Goal: Information Seeking & Learning: Learn about a topic

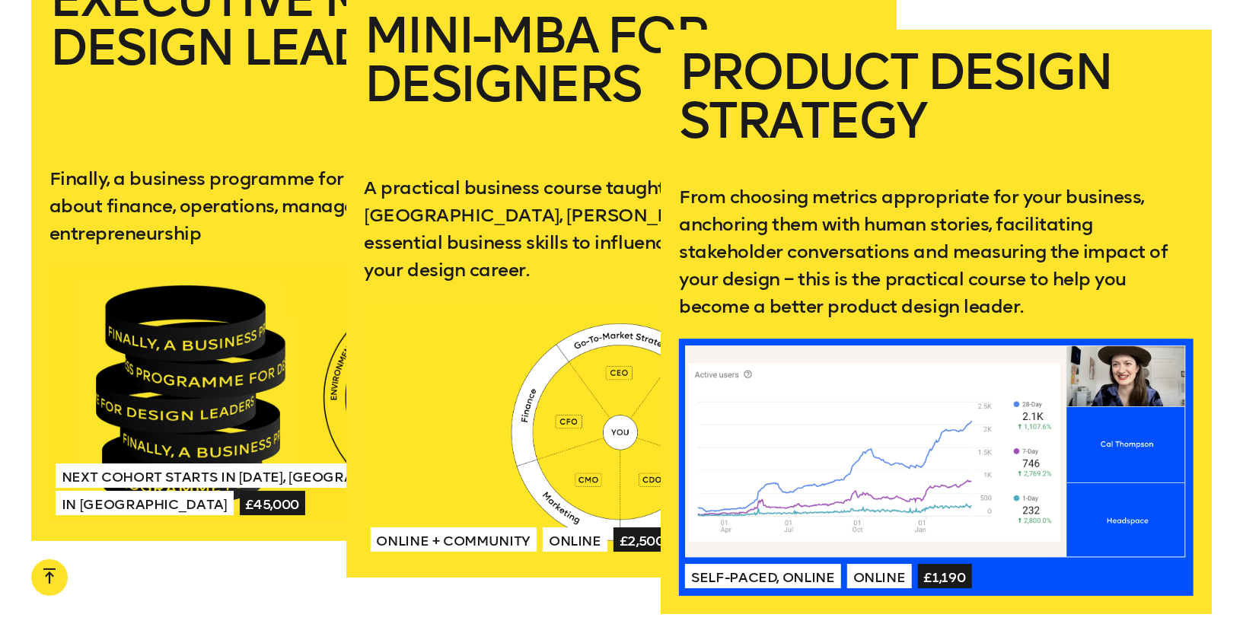
scroll to position [2973, 0]
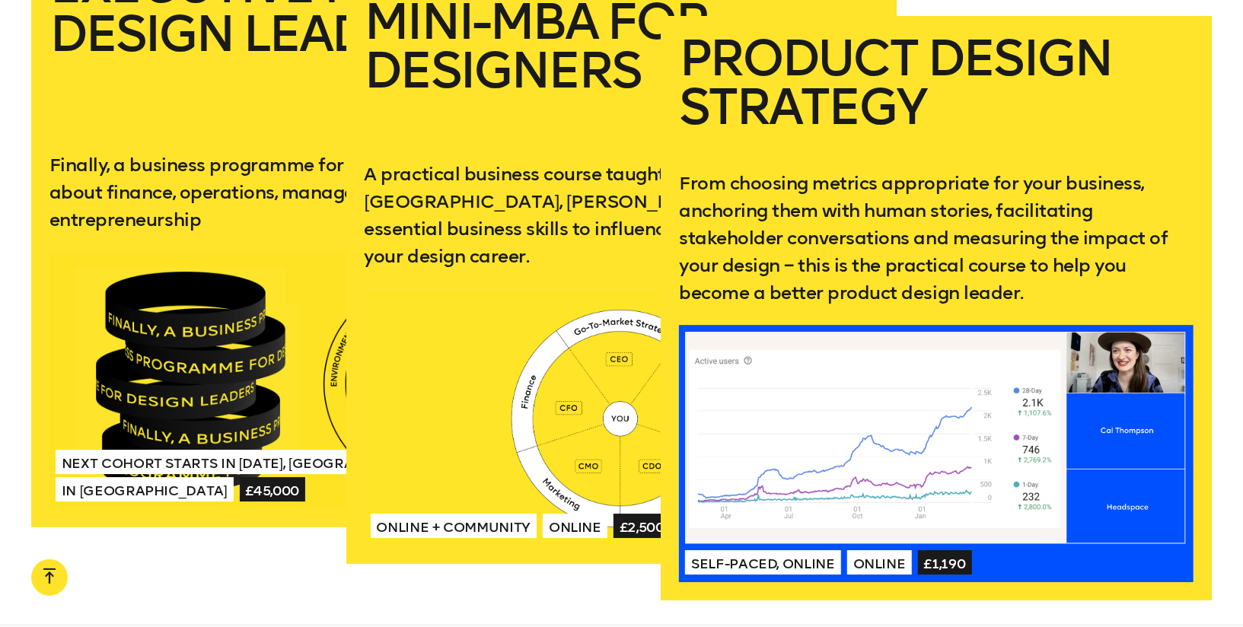
click at [592, 311] on div at bounding box center [622, 417] width 515 height 257
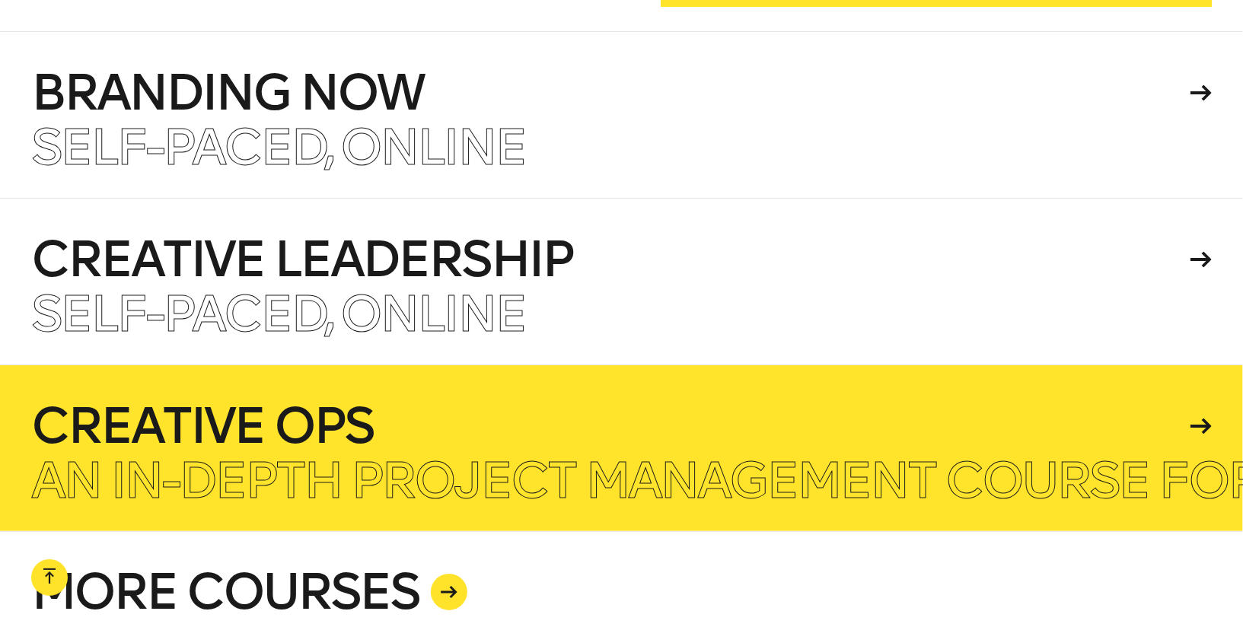
scroll to position [3592, 0]
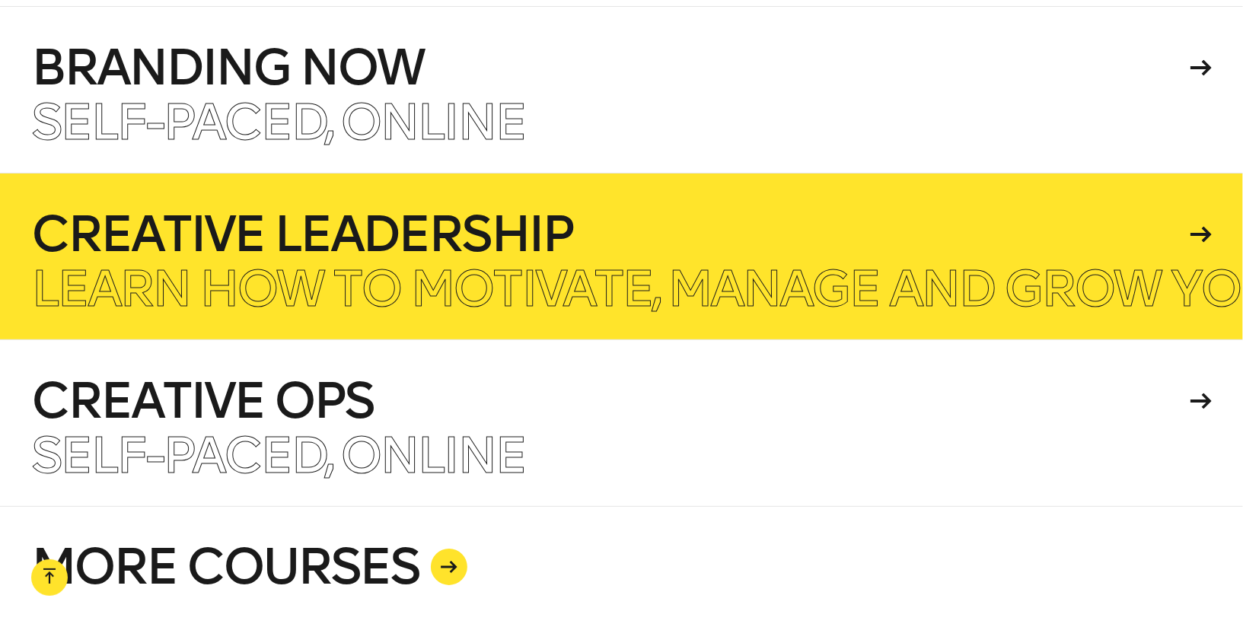
click at [573, 293] on p "Learn how to motivate, manage and grow your creative team." at bounding box center [866, 289] width 1671 height 49
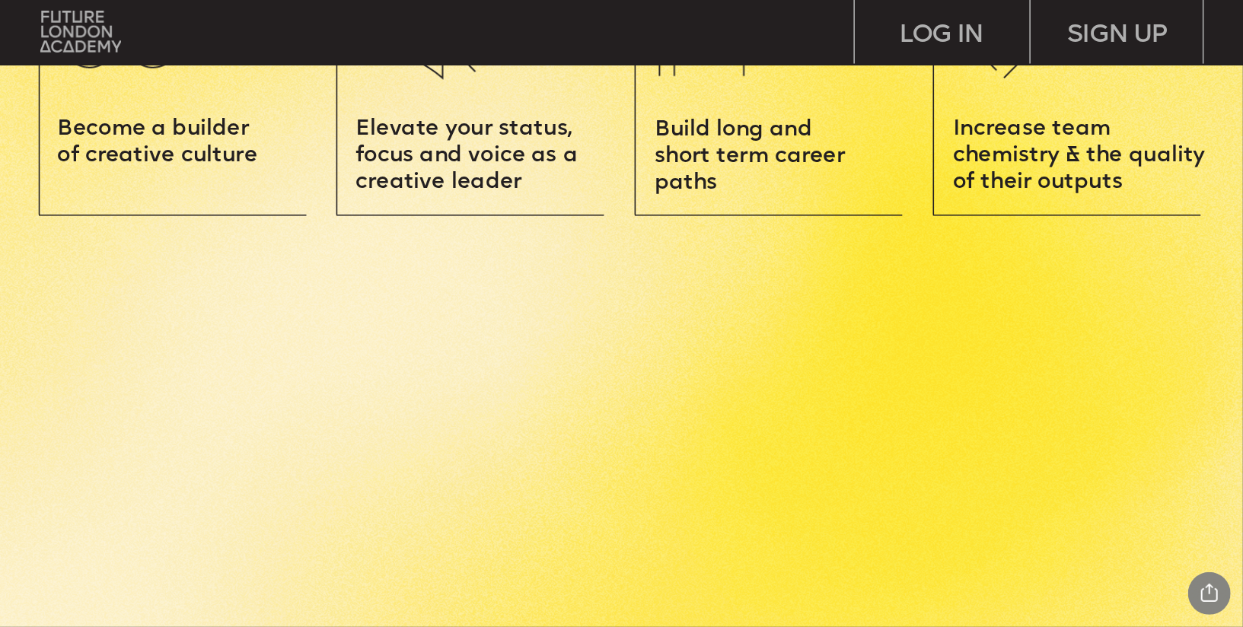
scroll to position [2182, 0]
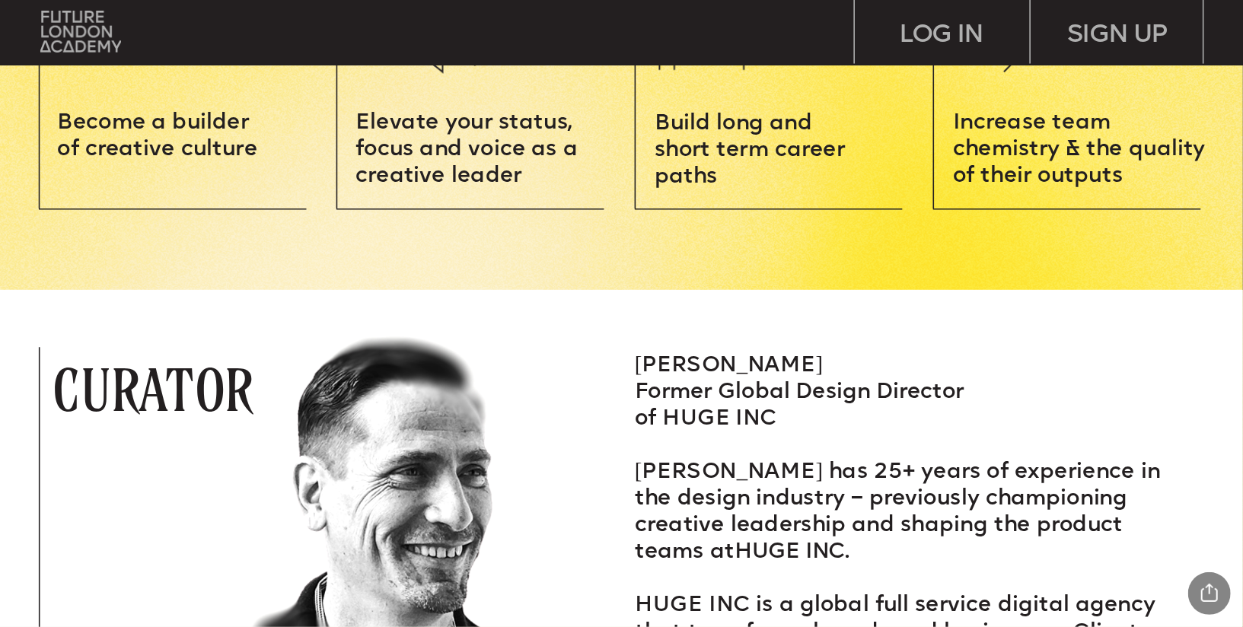
click at [685, 176] on span "Build long and short term career paths" at bounding box center [753, 151] width 196 height 75
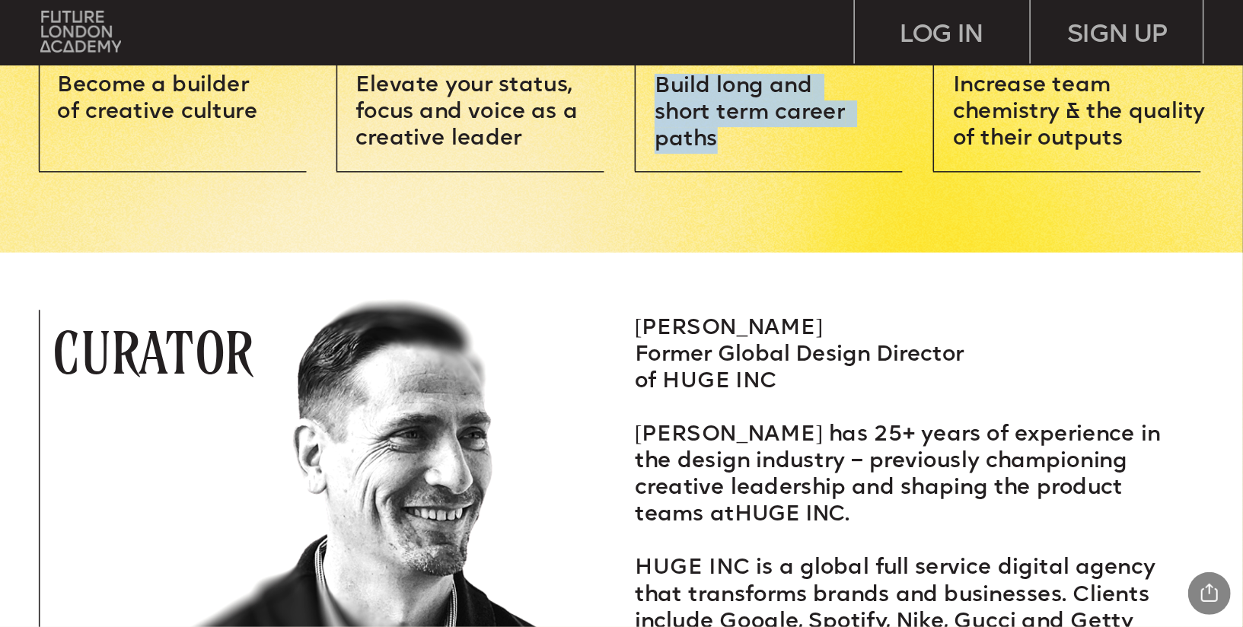
scroll to position [2222, 0]
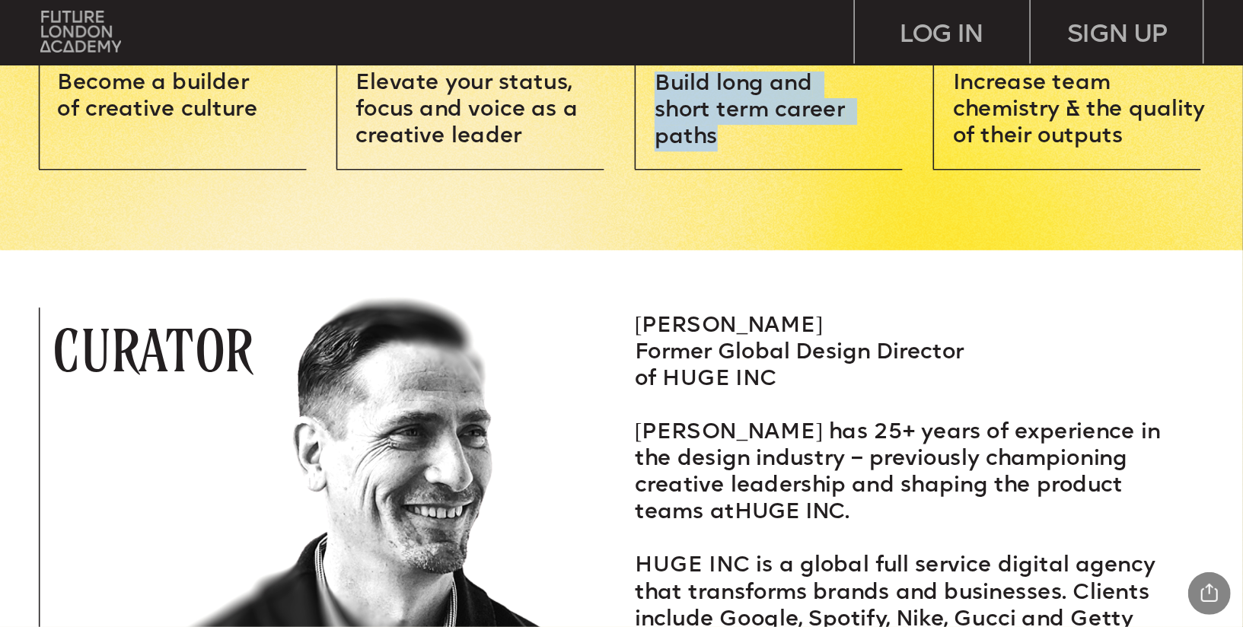
click at [1042, 132] on span "Increase team chemistry & the quality of their outputs" at bounding box center [1082, 110] width 259 height 75
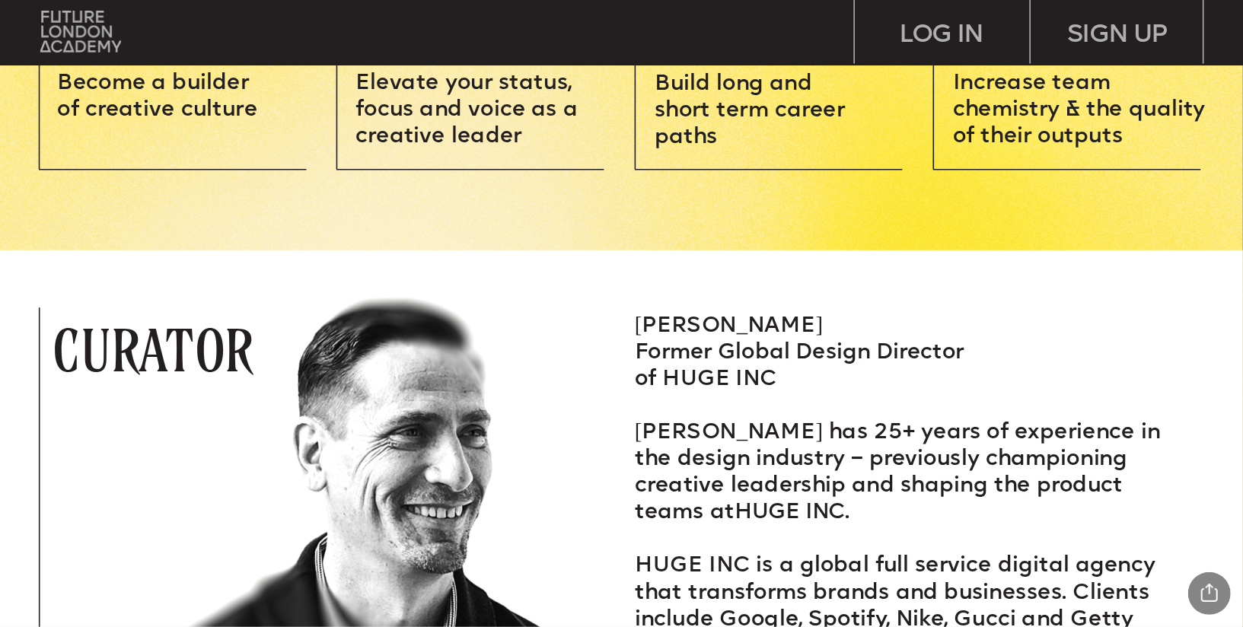
click at [1042, 132] on span "Increase team chemistry & the quality of their outputs" at bounding box center [1082, 110] width 259 height 75
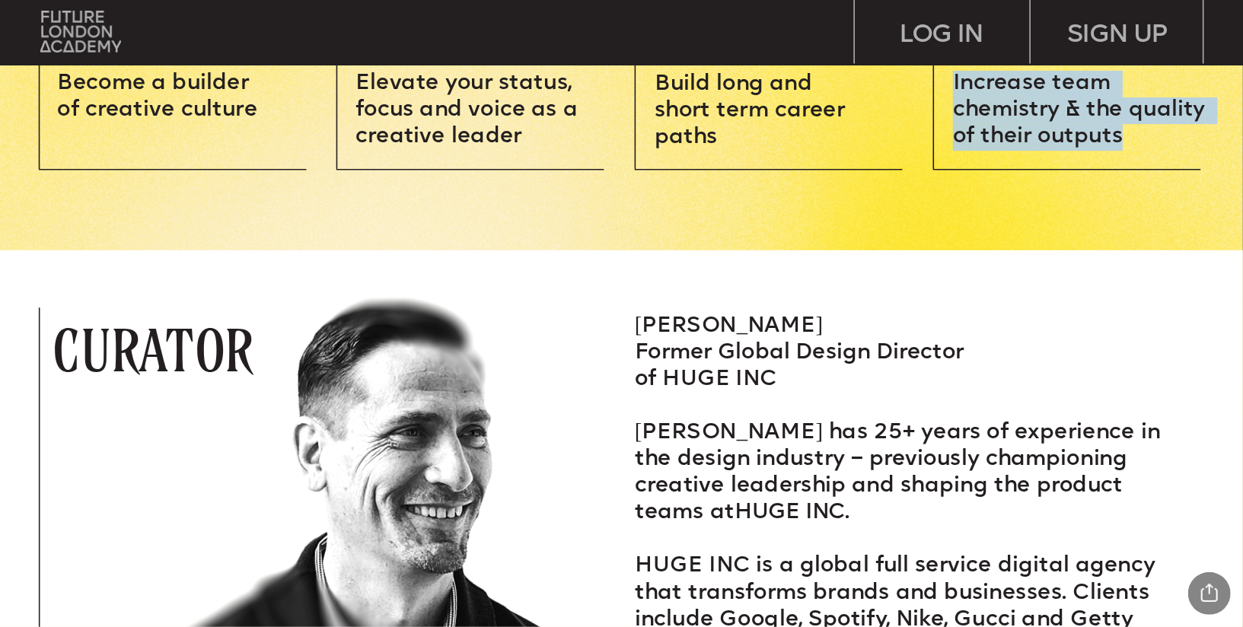
scroll to position [2229, 0]
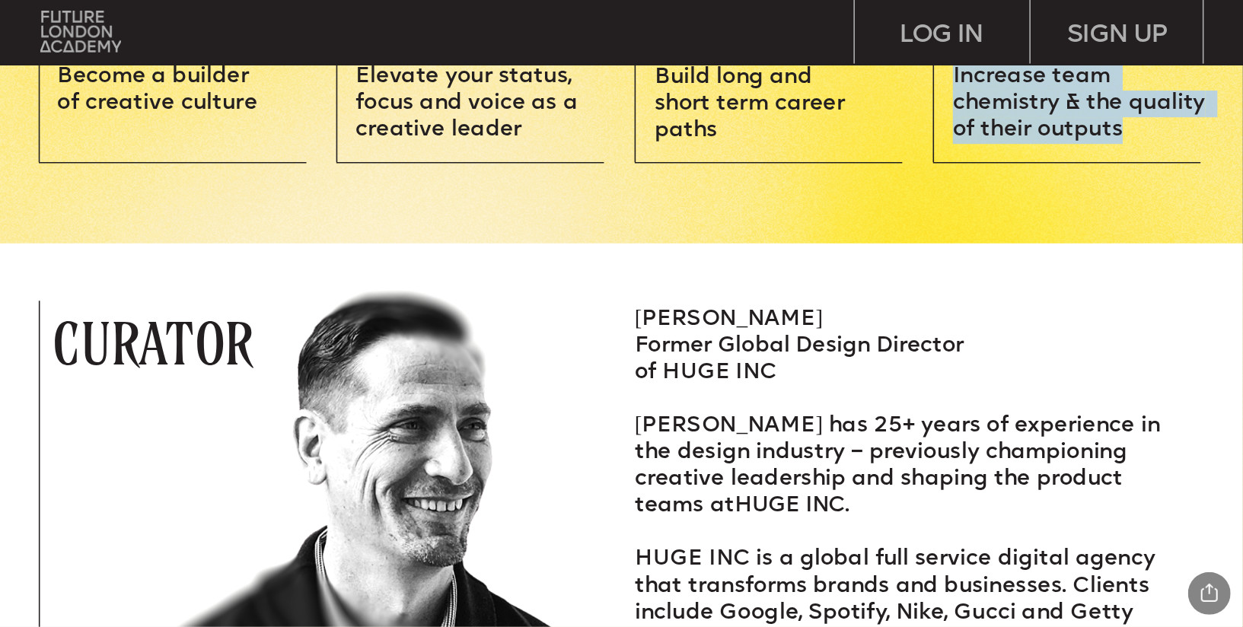
click at [928, 281] on img at bounding box center [568, 471] width 1639 height 455
click at [858, 449] on span "[PERSON_NAME] has 25+ years of experience in the design industry – previously c…" at bounding box center [900, 467] width 531 height 102
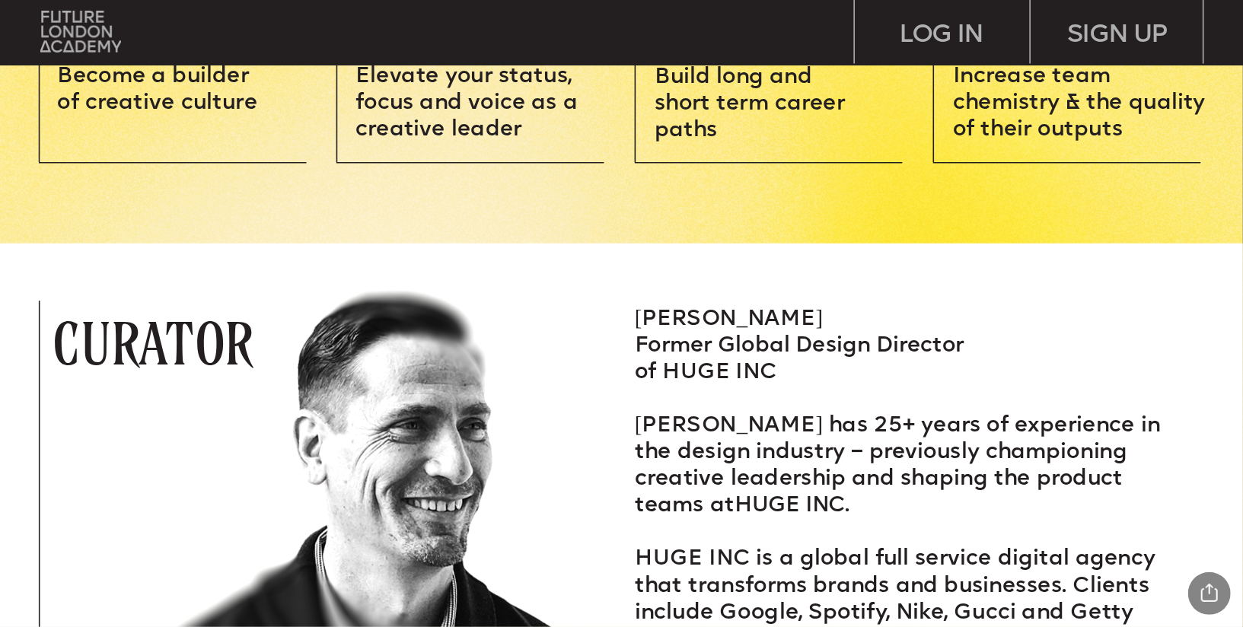
click at [858, 449] on span "[PERSON_NAME] has 25+ years of experience in the design industry – previously c…" at bounding box center [900, 467] width 531 height 102
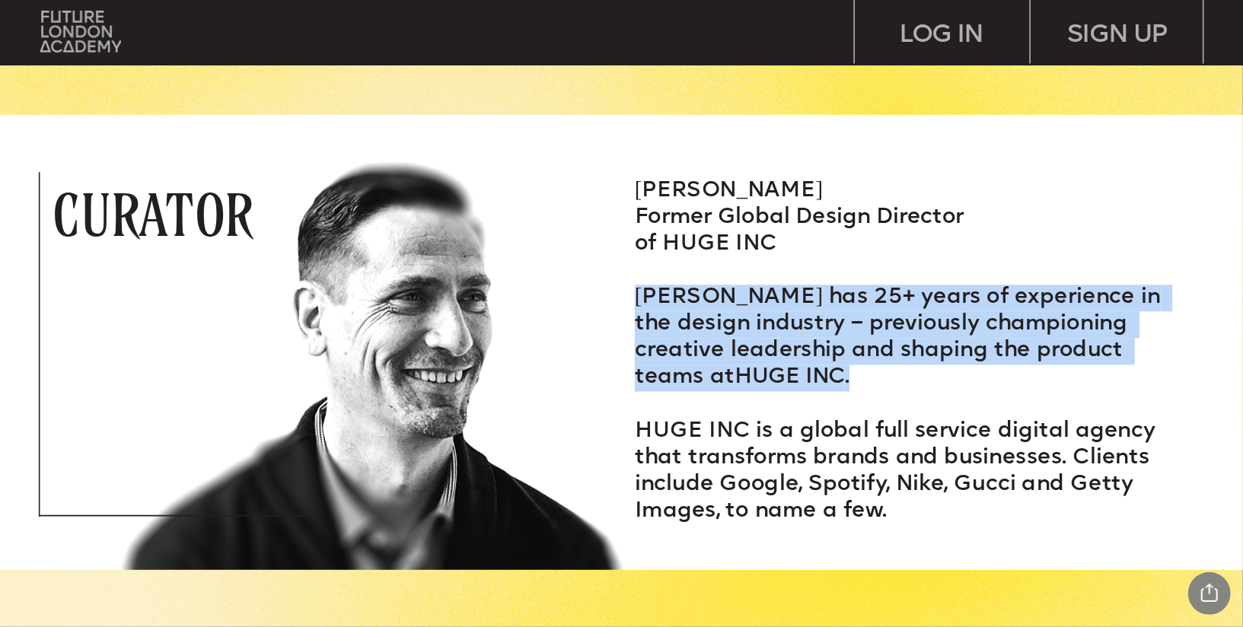
scroll to position [2387, 0]
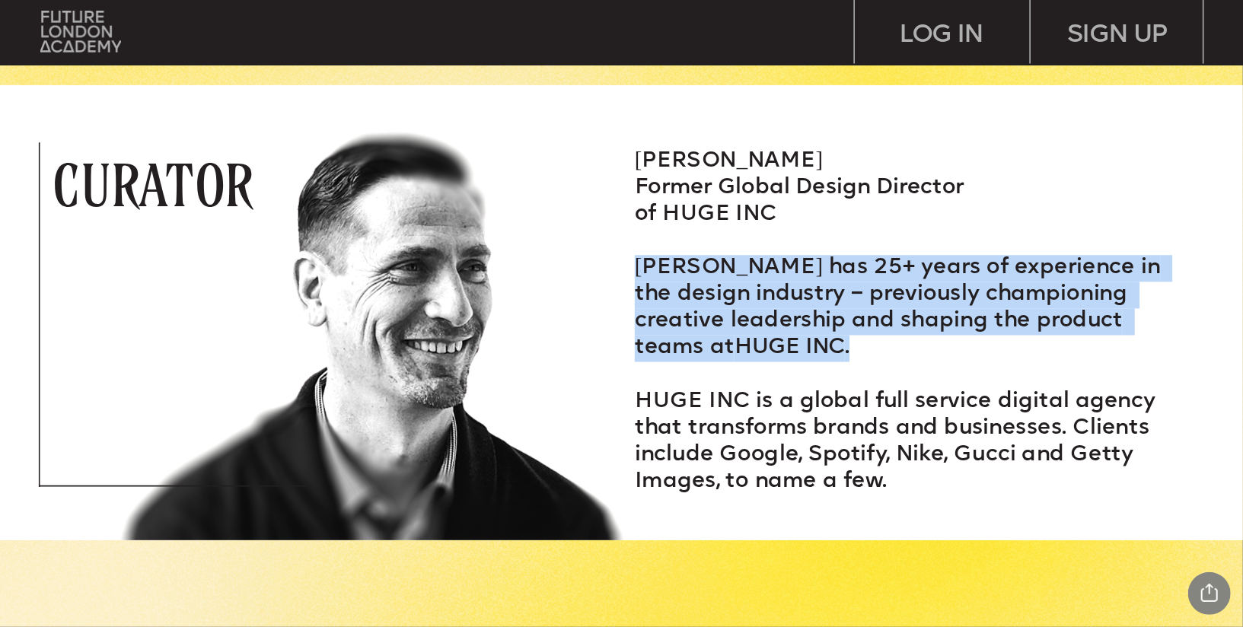
click at [825, 381] on p "‍" at bounding box center [915, 375] width 560 height 27
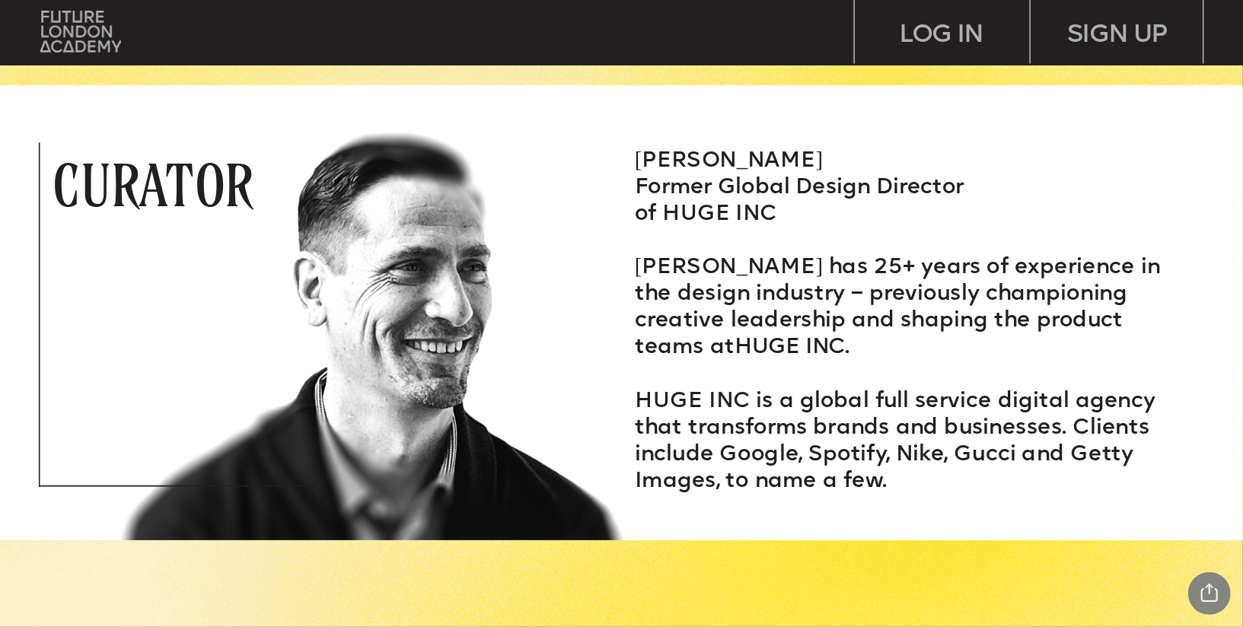
click at [825, 381] on p "‍" at bounding box center [915, 375] width 560 height 27
click at [883, 300] on span "[PERSON_NAME] has 25+ years of experience in the design industry – previously c…" at bounding box center [900, 308] width 531 height 102
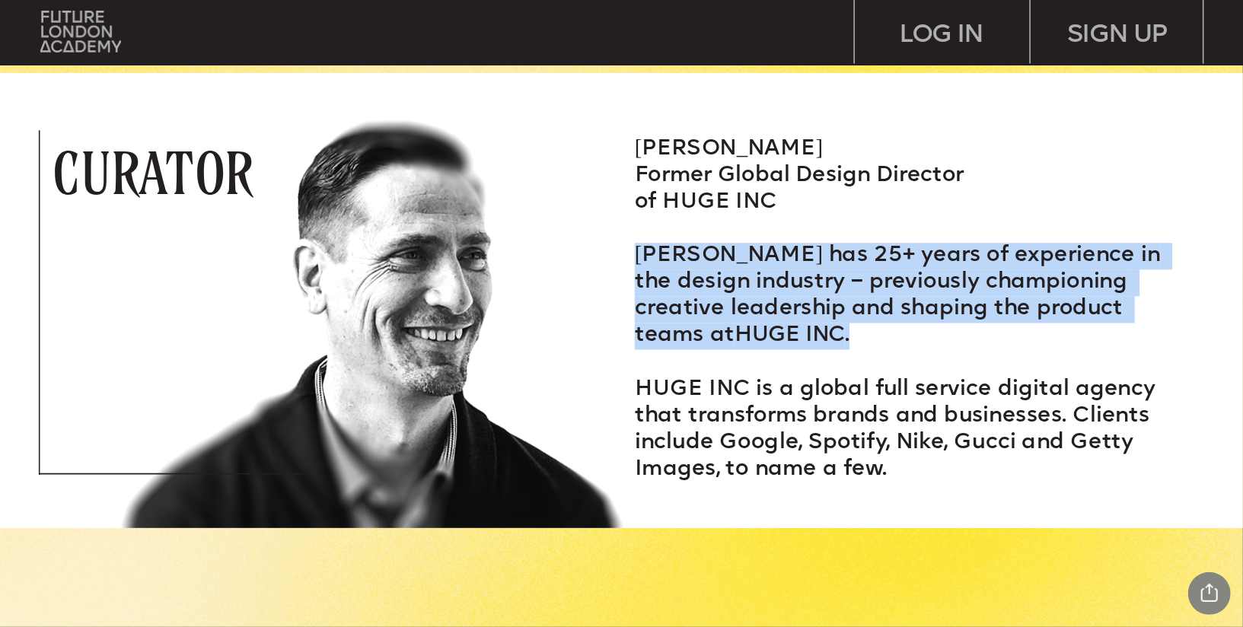
scroll to position [2408, 0]
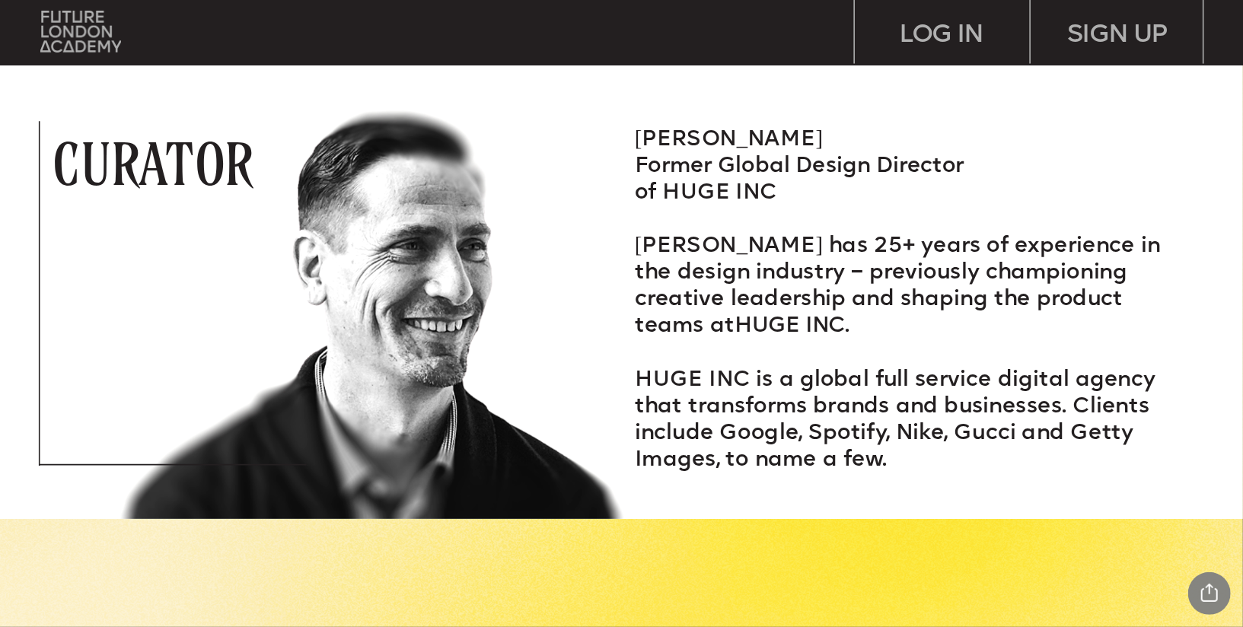
click at [840, 413] on span "HUGE INC is a global full service digital agency that transforms brands and bus…" at bounding box center [898, 421] width 527 height 102
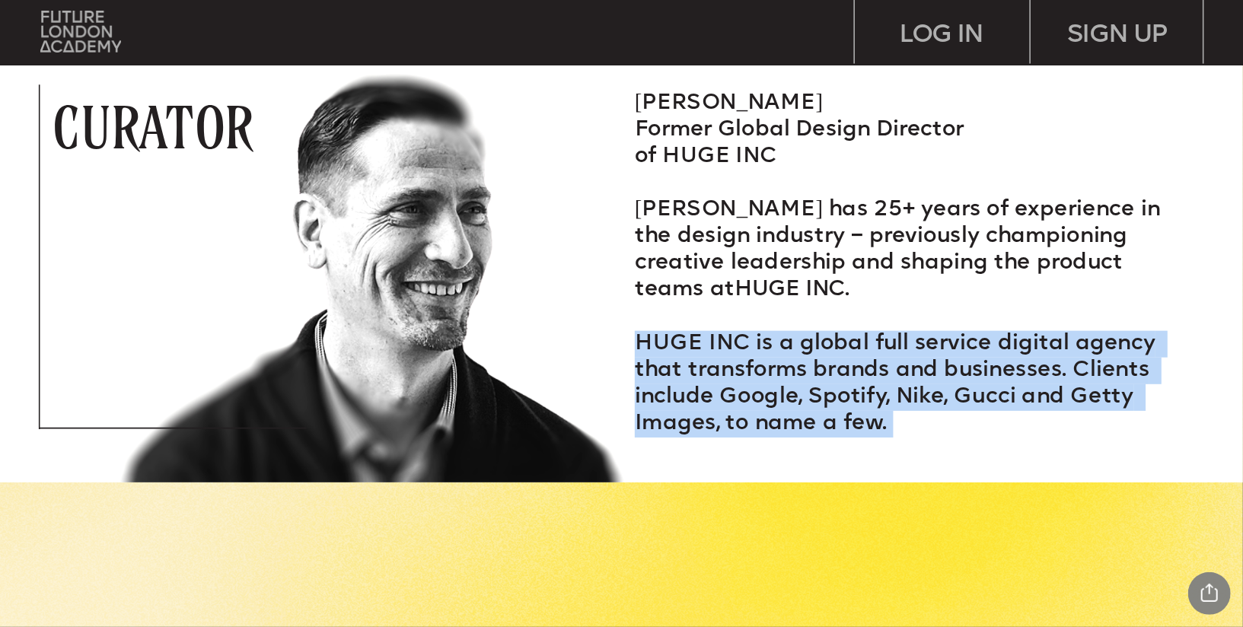
scroll to position [2461, 0]
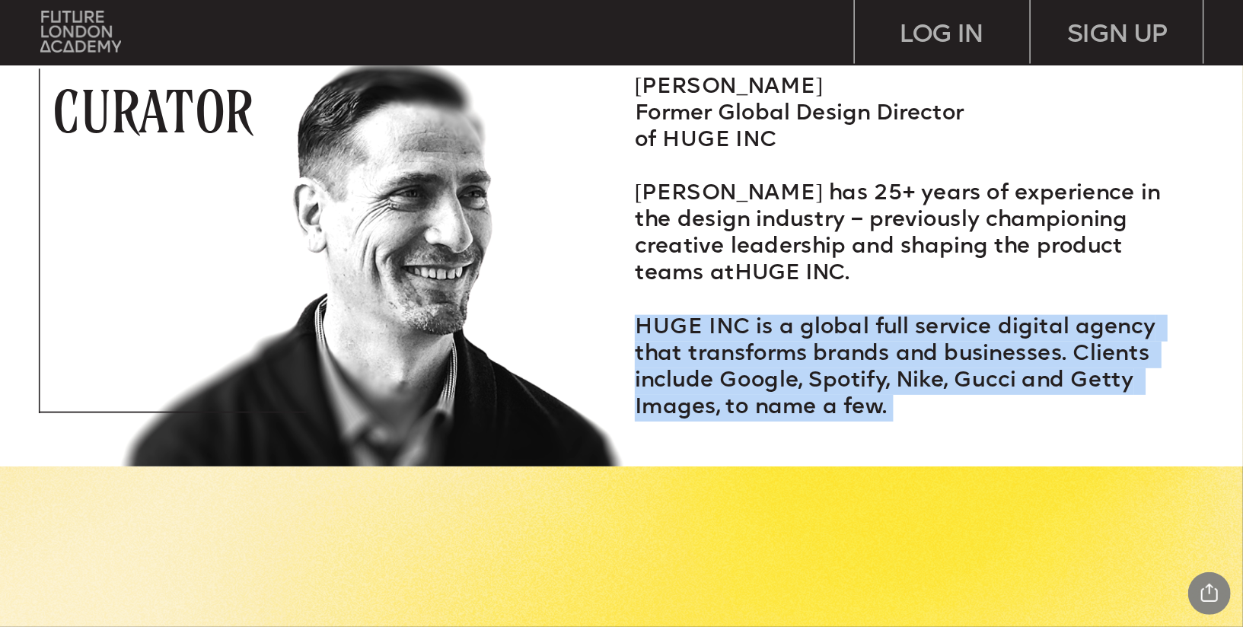
click at [776, 414] on span "HUGE INC is a global full service digital agency that transforms brands and bus…" at bounding box center [898, 369] width 527 height 102
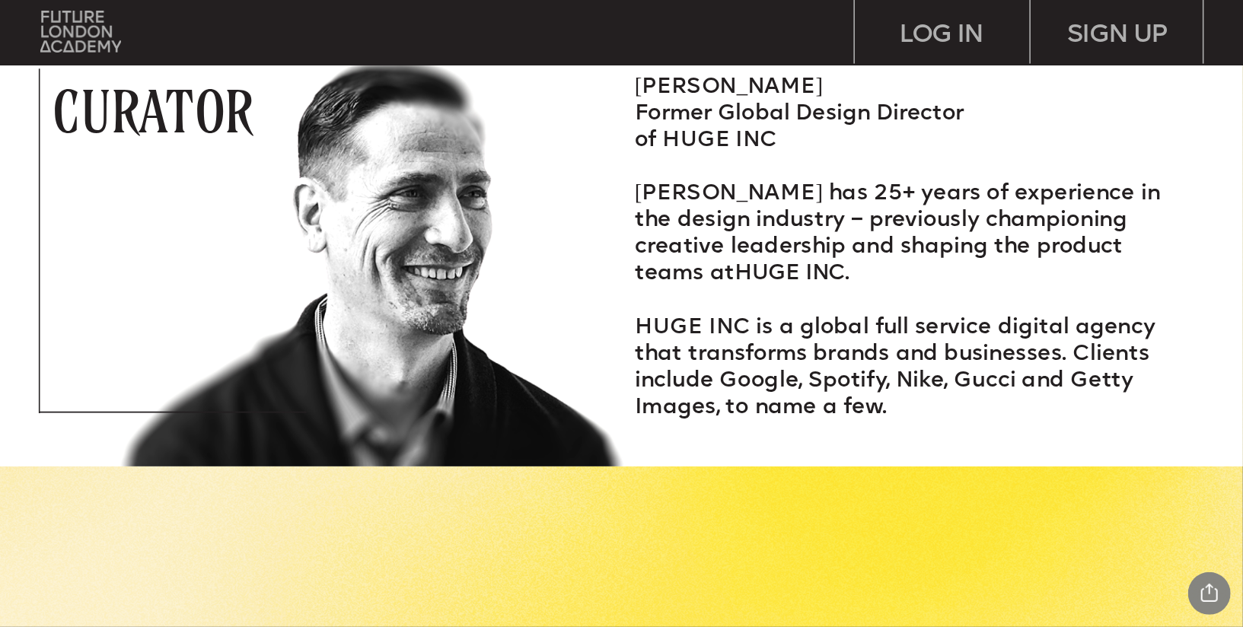
click at [776, 414] on span "HUGE INC is a global full service digital agency that transforms brands and bus…" at bounding box center [898, 369] width 527 height 102
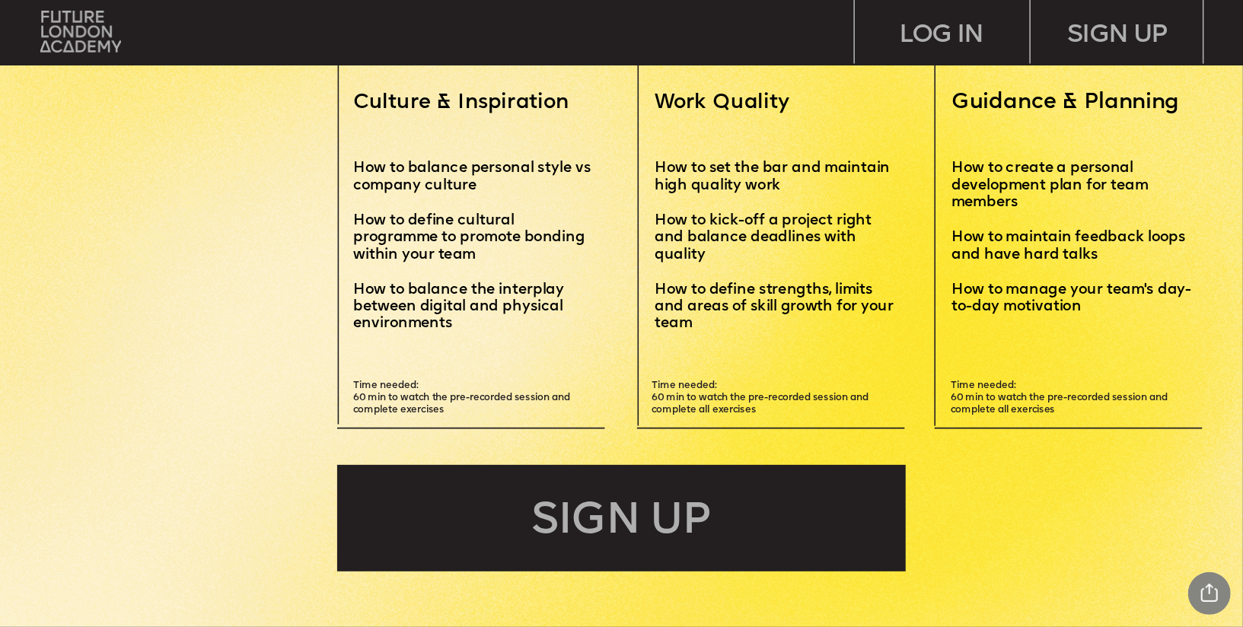
scroll to position [3705, 0]
